Goal: Obtain resource: Obtain resource

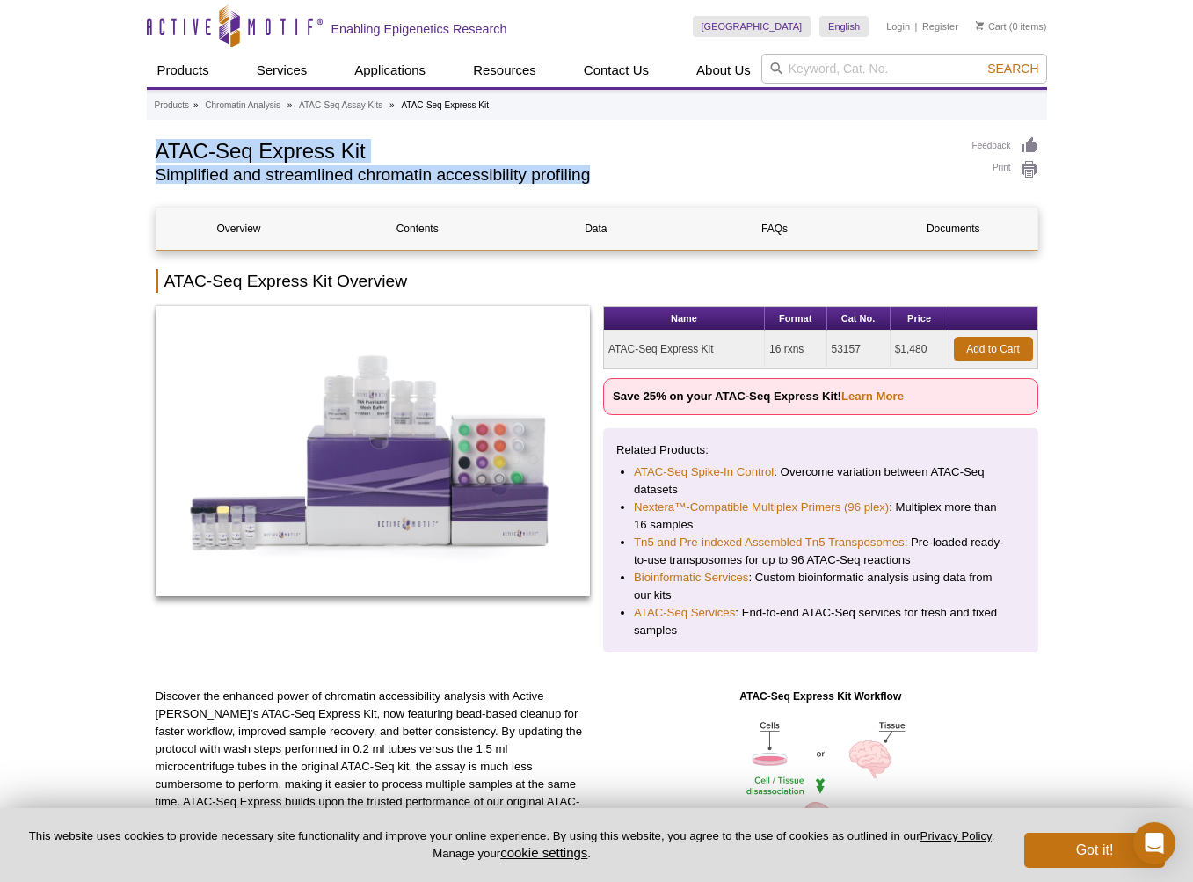
drag, startPoint x: 612, startPoint y: 348, endPoint x: 716, endPoint y: 347, distance: 103.7
click at [716, 347] on td "ATAC-Seq Express Kit" at bounding box center [684, 350] width 161 height 38
copy td "ATAC-Seq Express Kit"
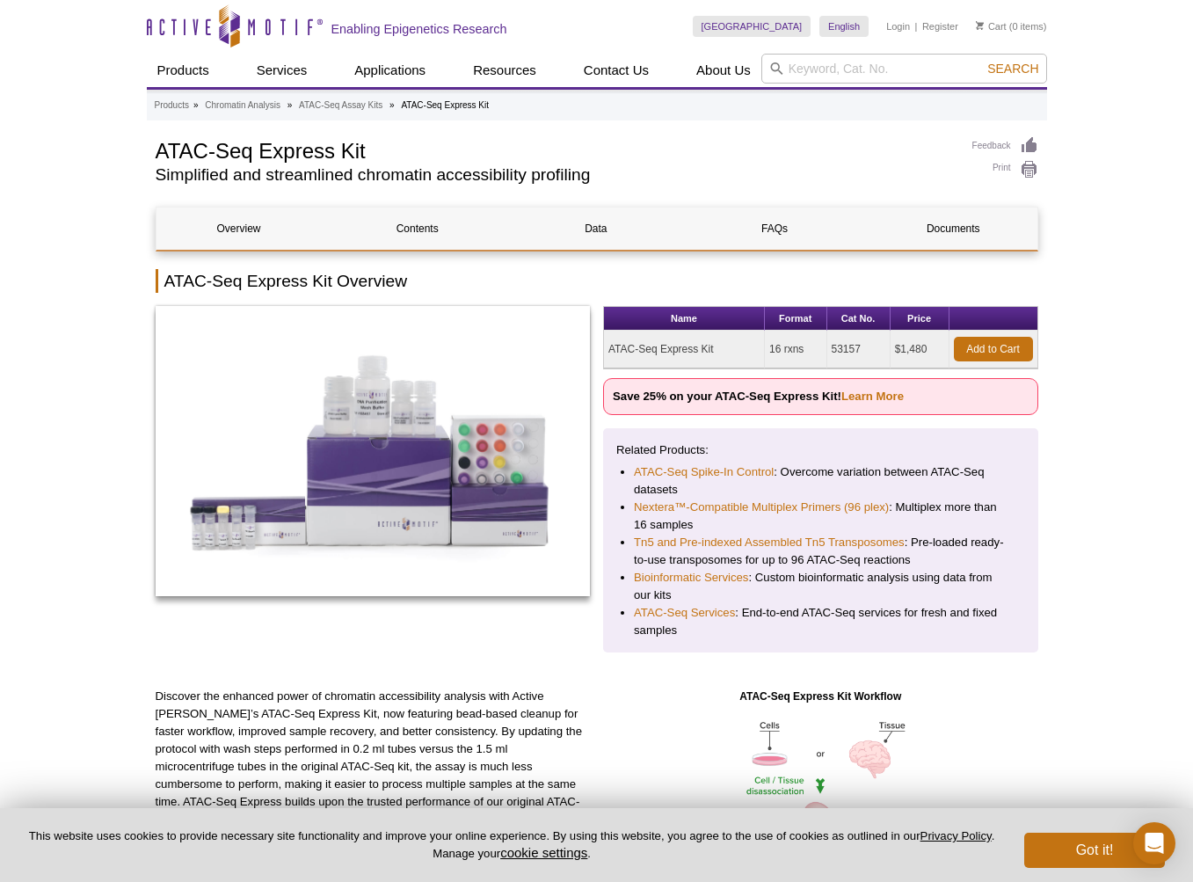
click at [849, 346] on td "53157" at bounding box center [858, 350] width 63 height 38
copy td "53157"
click at [887, 401] on link "Learn More" at bounding box center [872, 395] width 62 height 13
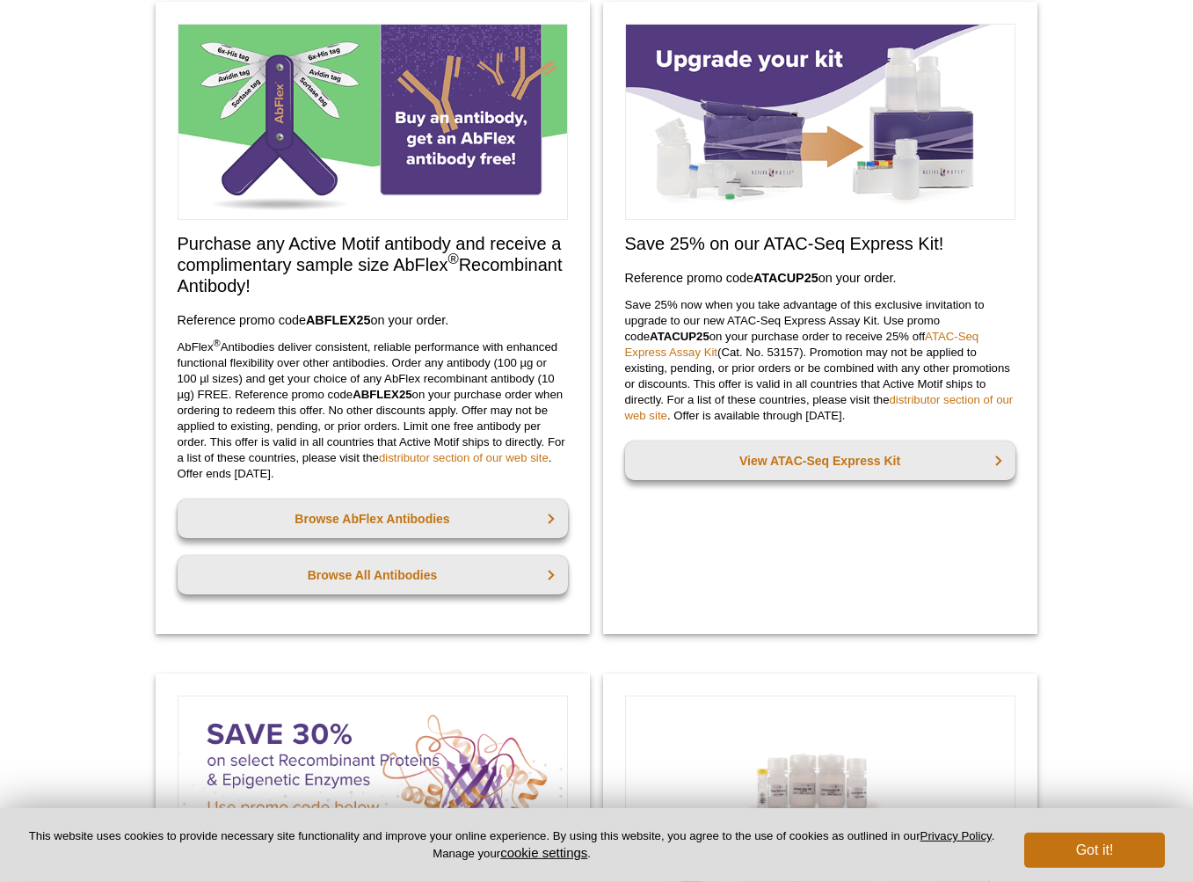
scroll to position [161, 0]
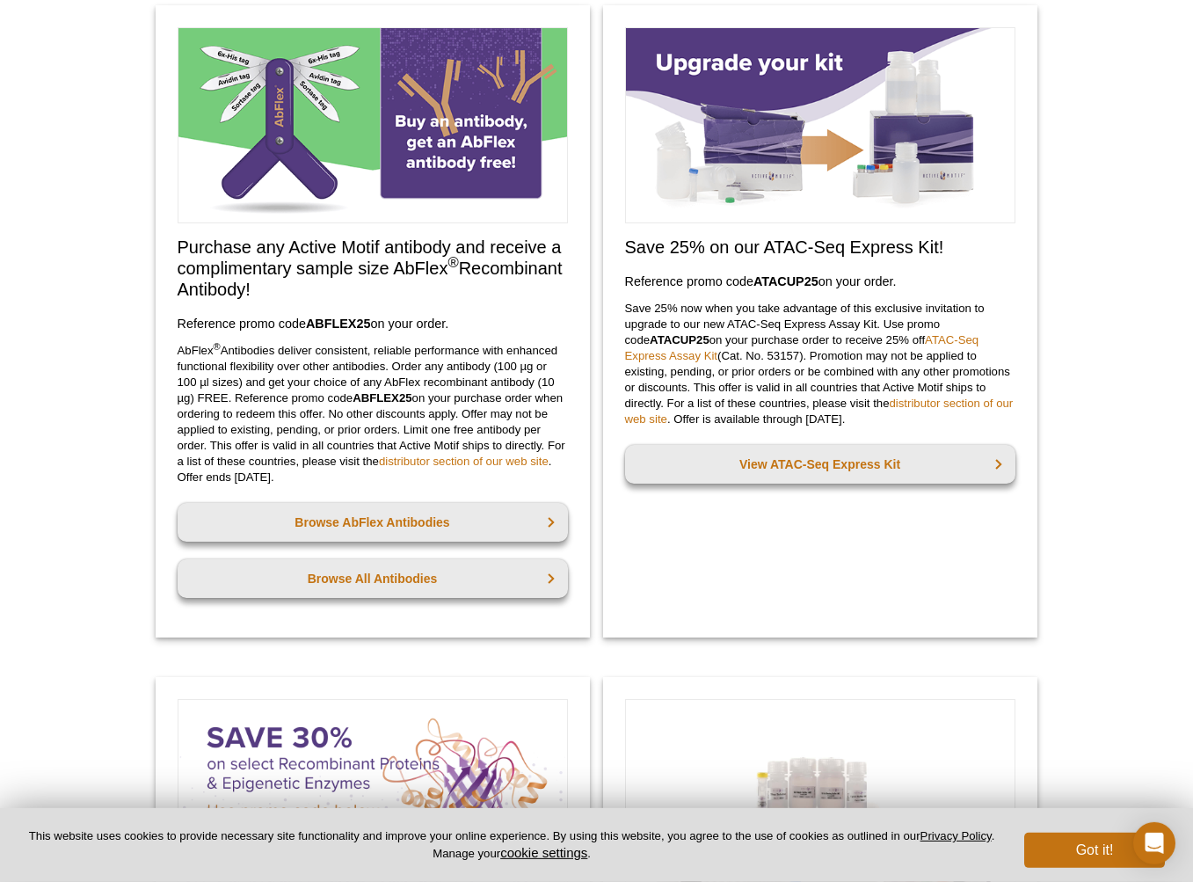
click at [799, 283] on strong "ATACUP25" at bounding box center [785, 281] width 65 height 14
click at [796, 245] on h2 "Save 25% on our ATAC-Seq Express Kit!" at bounding box center [820, 246] width 390 height 21
drag, startPoint x: 756, startPoint y: 280, endPoint x: 820, endPoint y: 279, distance: 64.2
click at [818, 279] on strong "ATACUP25" at bounding box center [785, 281] width 65 height 14
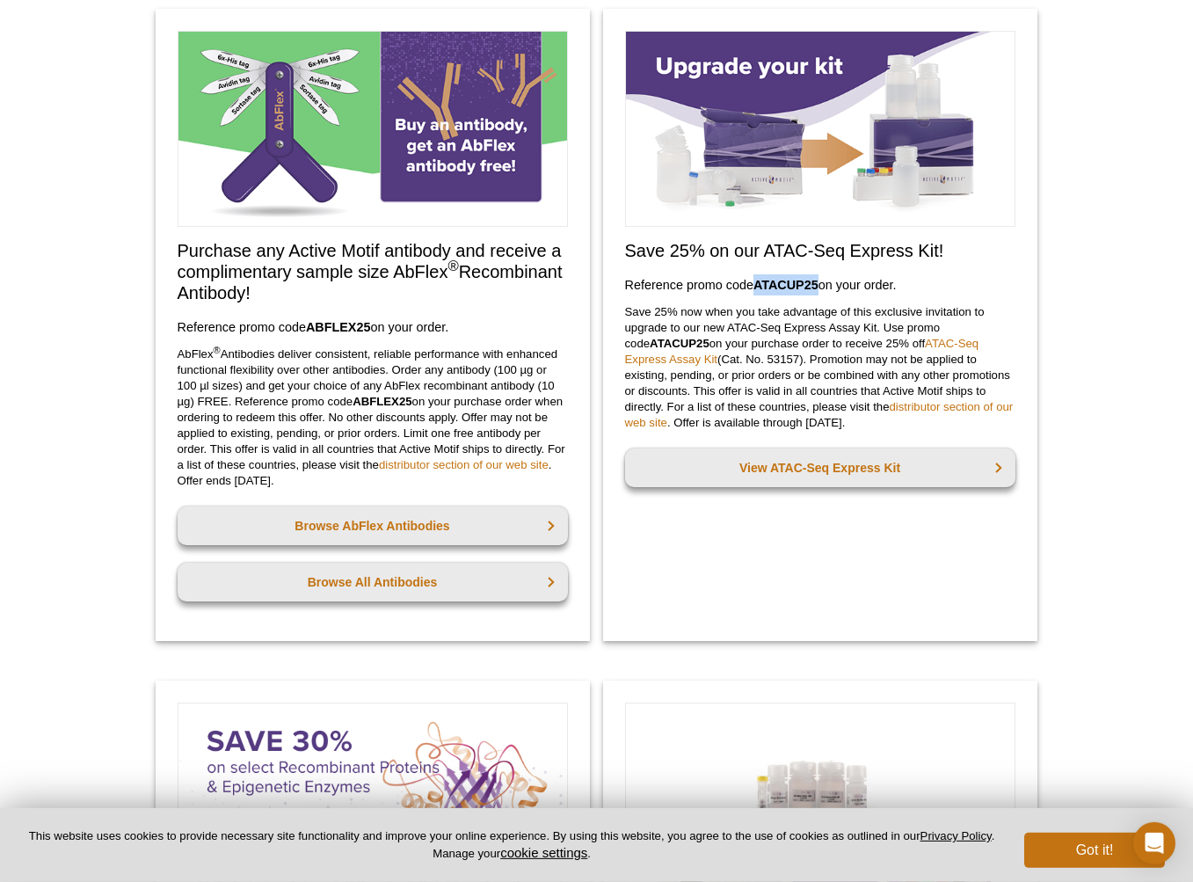
scroll to position [154, 0]
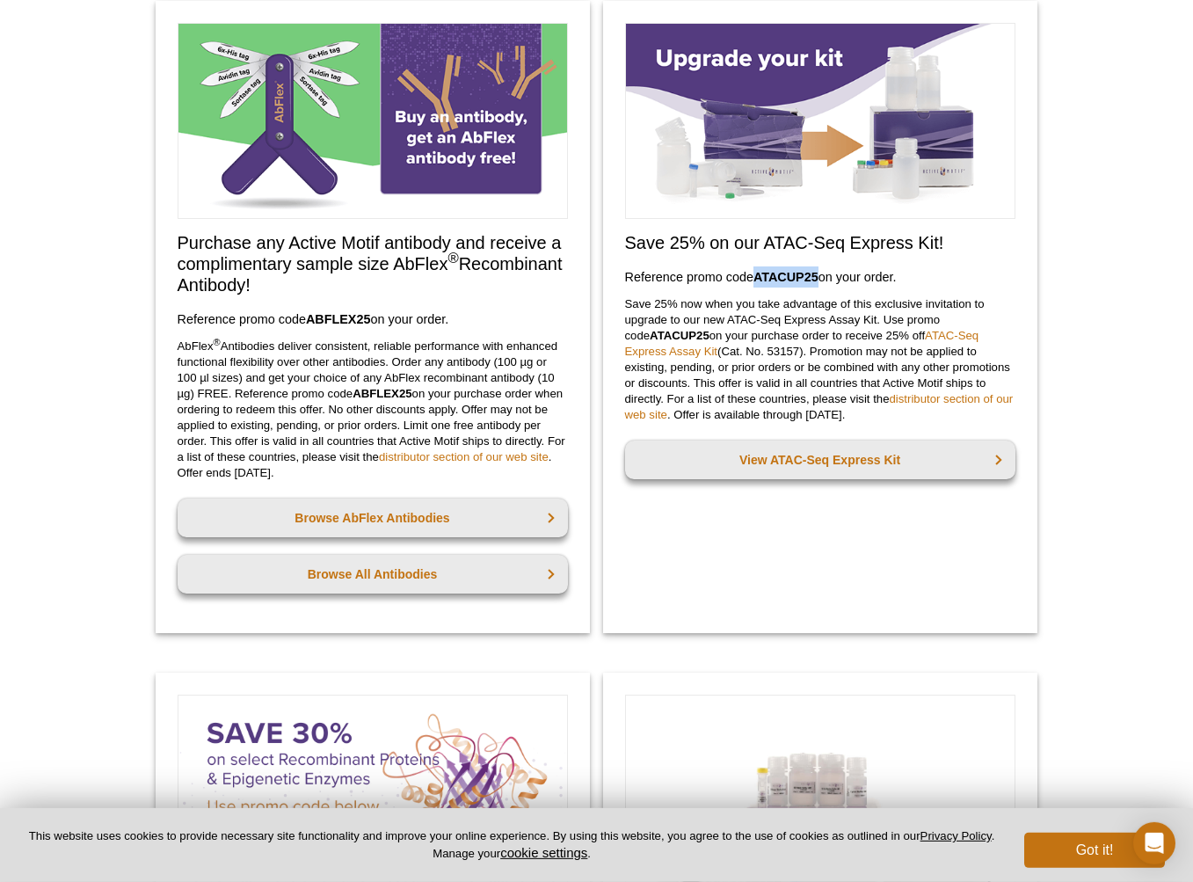
copy strong "ATACUP25"
